Goal: Information Seeking & Learning: Learn about a topic

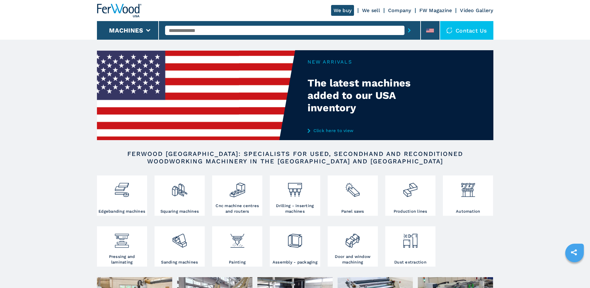
click at [222, 28] on input "text" at bounding box center [284, 30] width 239 height 9
type input "***"
click at [404, 23] on button "submit-button" at bounding box center [409, 30] width 10 height 14
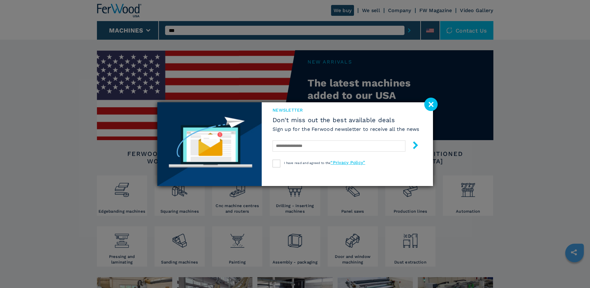
click at [430, 105] on image at bounding box center [430, 104] width 13 height 13
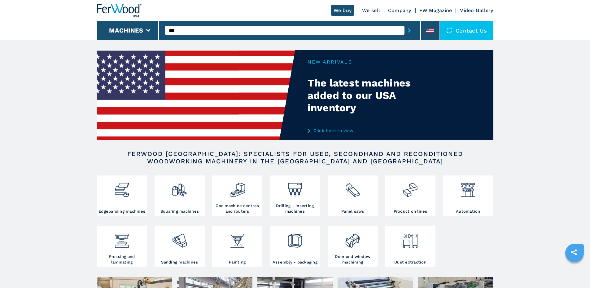
click at [190, 32] on input "***" at bounding box center [284, 30] width 239 height 9
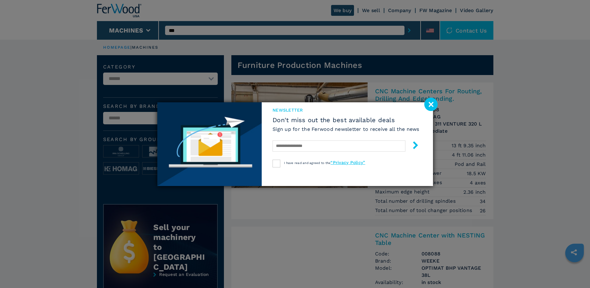
click at [431, 104] on image at bounding box center [430, 104] width 13 height 13
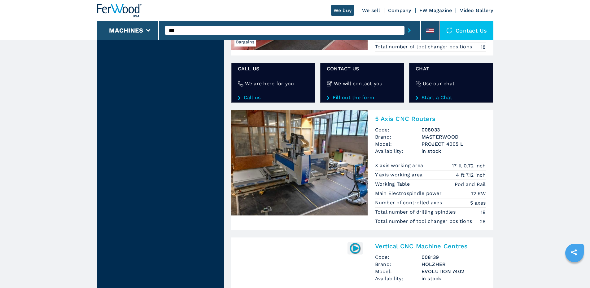
scroll to position [1114, 0]
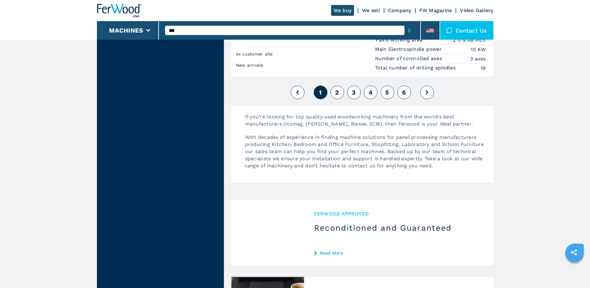
scroll to position [1641, 0]
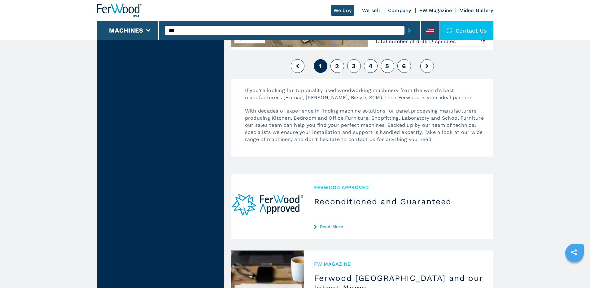
click at [334, 68] on button "2" at bounding box center [337, 66] width 14 height 14
click at [337, 70] on button "2" at bounding box center [337, 66] width 14 height 14
click at [338, 64] on span "2" at bounding box center [337, 65] width 4 height 7
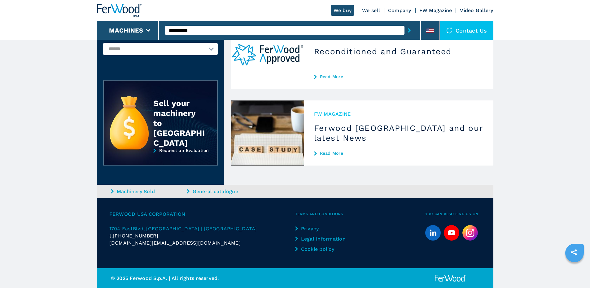
scroll to position [69, 0]
